Goal: Find specific page/section: Find specific page/section

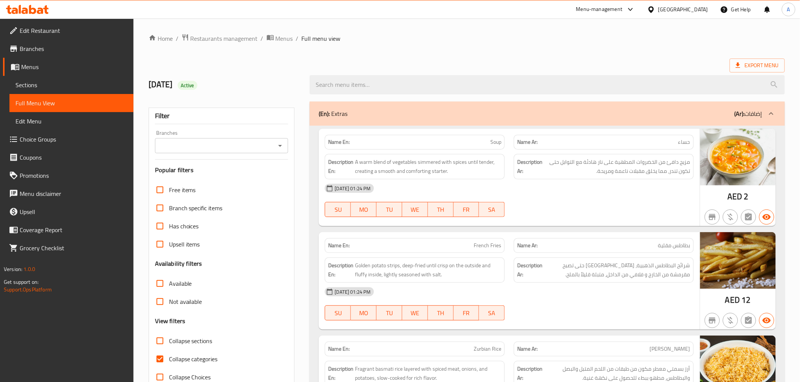
click at [669, 4] on div "[GEOGRAPHIC_DATA]" at bounding box center [677, 9] width 73 height 18
click at [688, 8] on div "[GEOGRAPHIC_DATA]" at bounding box center [683, 9] width 50 height 8
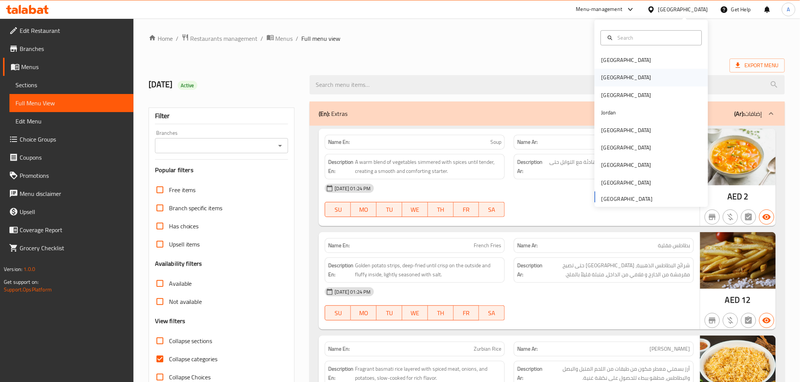
click at [602, 81] on div "[GEOGRAPHIC_DATA]" at bounding box center [626, 78] width 50 height 8
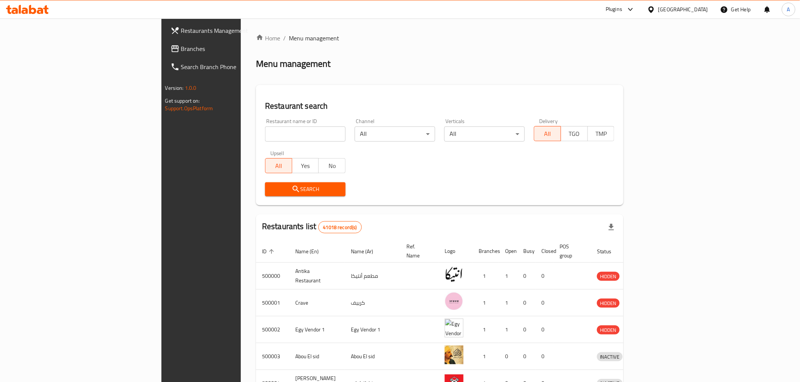
click at [286, 138] on input "search" at bounding box center [305, 134] width 80 height 15
paste input "طبلية بيسترو"
type input "طبلية بيسترو"
click at [271, 192] on span "Search" at bounding box center [305, 189] width 68 height 9
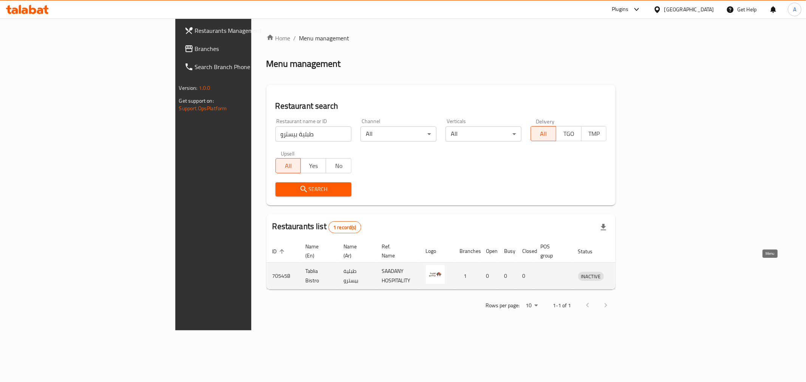
click at [633, 272] on link "enhanced table" at bounding box center [626, 276] width 14 height 9
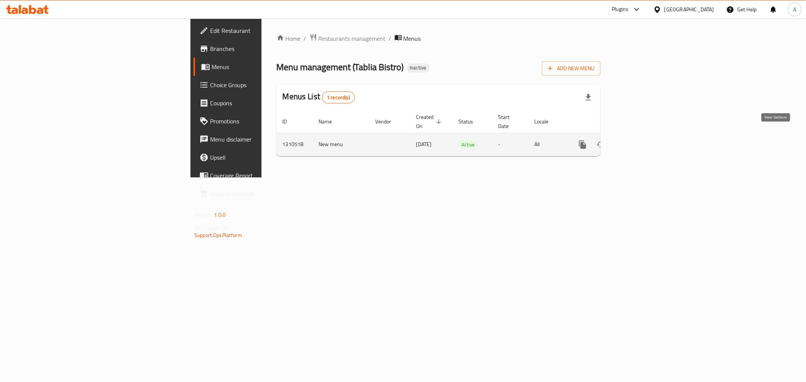
click at [646, 141] on link "enhanced table" at bounding box center [637, 145] width 18 height 18
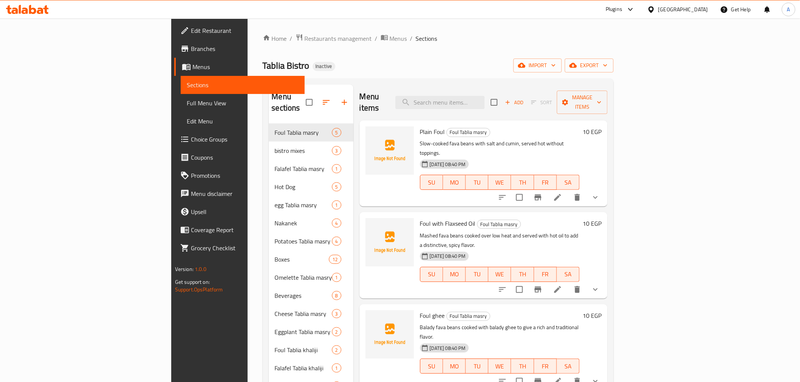
click at [187, 103] on span "Full Menu View" at bounding box center [243, 103] width 112 height 9
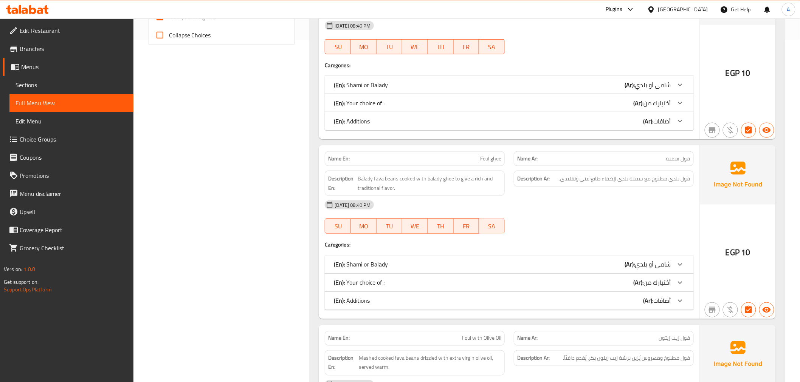
scroll to position [113, 0]
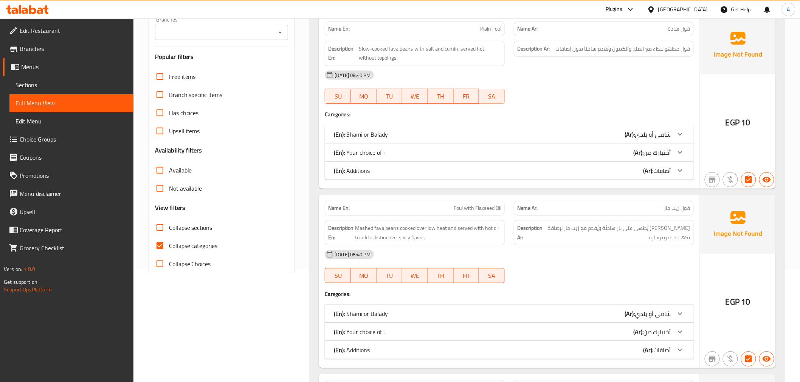
click at [195, 234] on label "Collapse sections" at bounding box center [182, 228] width 62 height 18
click at [169, 234] on input "Collapse sections" at bounding box center [160, 228] width 18 height 18
checkbox input "true"
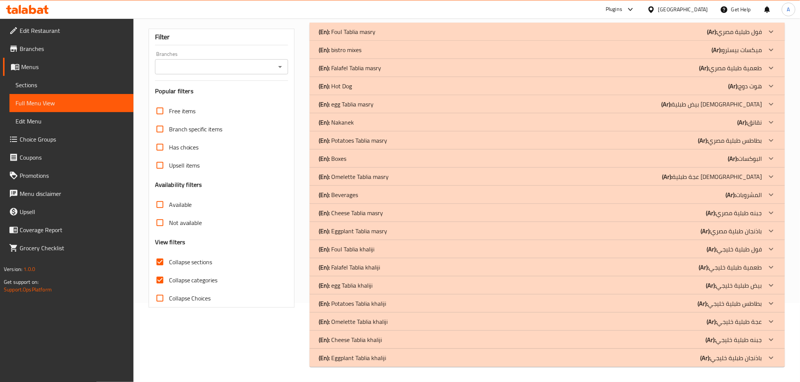
click at [195, 276] on span "Collapse categories" at bounding box center [193, 280] width 49 height 9
click at [169, 271] on input "Collapse categories" at bounding box center [160, 280] width 18 height 18
checkbox input "false"
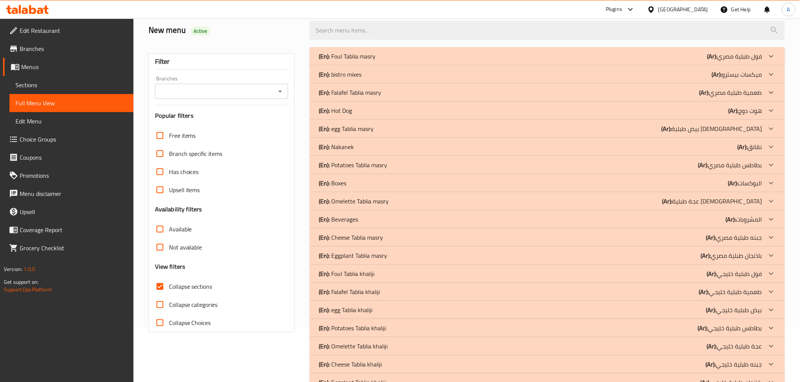
scroll to position [54, 0]
click at [754, 143] on p "(Ar): نقانق" at bounding box center [749, 147] width 25 height 9
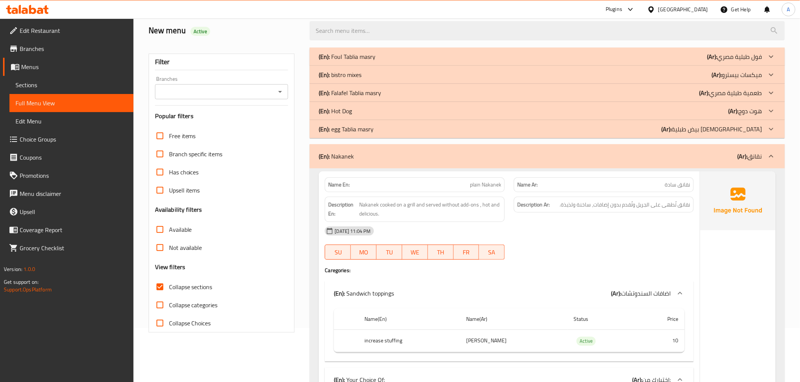
click at [756, 156] on p "(Ar): نقانق" at bounding box center [749, 156] width 25 height 9
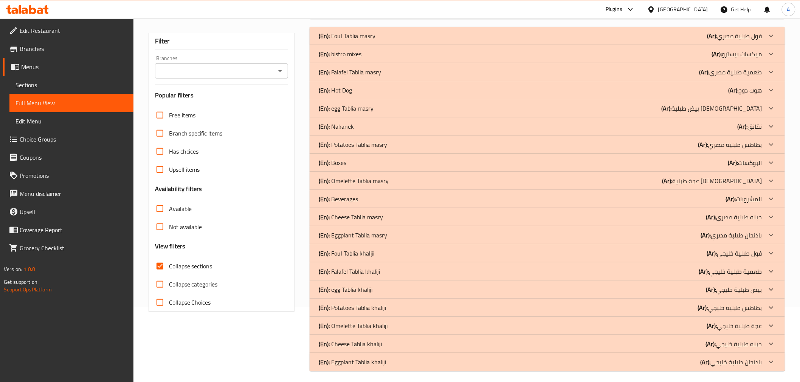
scroll to position [79, 0]
